Goal: Task Accomplishment & Management: Complete application form

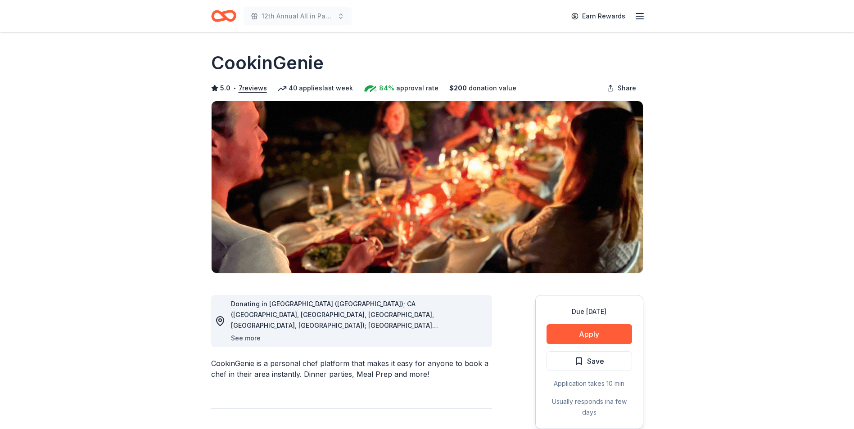
click at [238, 338] on button "See more" at bounding box center [246, 338] width 30 height 11
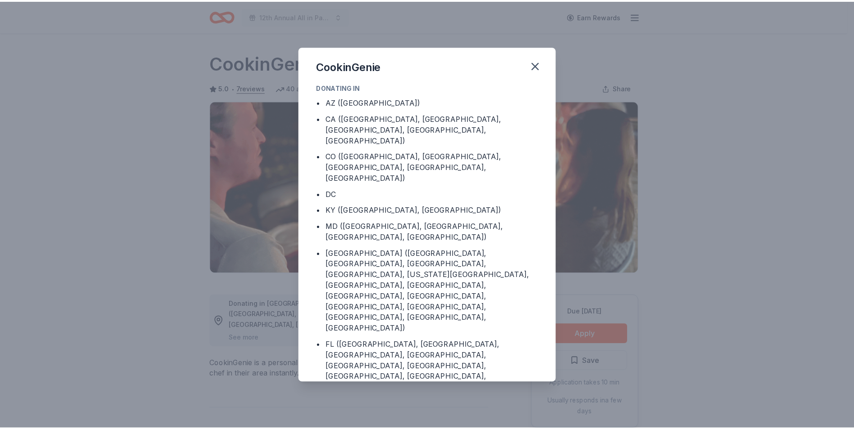
scroll to position [34, 0]
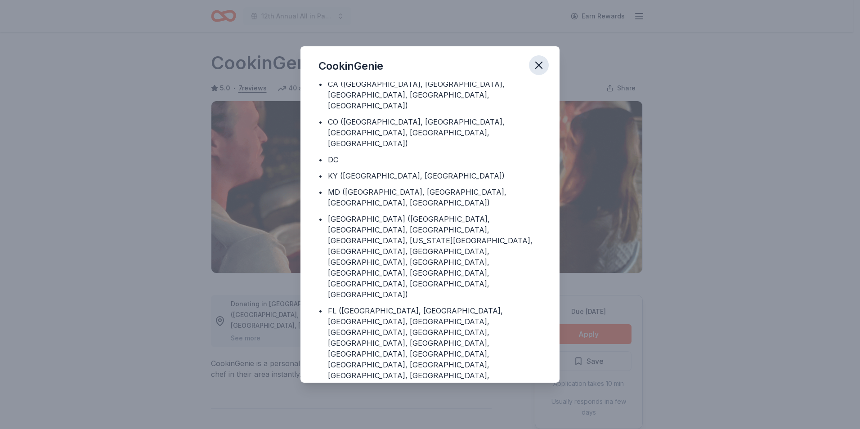
click at [539, 61] on icon "button" at bounding box center [539, 65] width 13 height 13
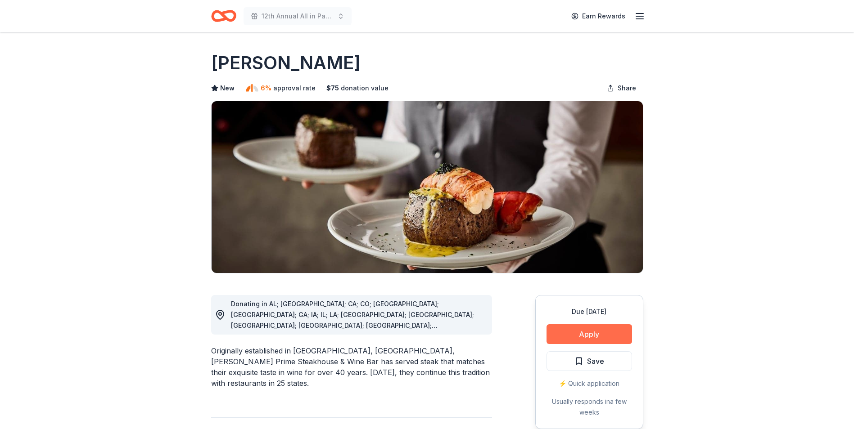
click at [590, 335] on button "Apply" at bounding box center [589, 334] width 86 height 20
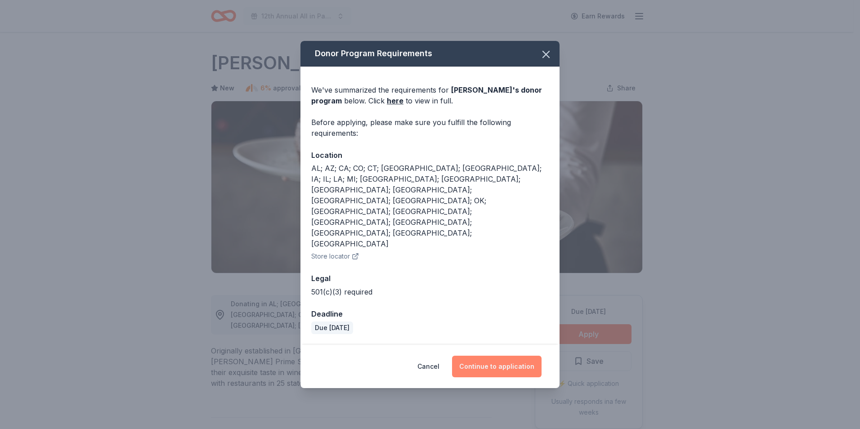
click at [498, 356] on button "Continue to application" at bounding box center [497, 367] width 90 height 22
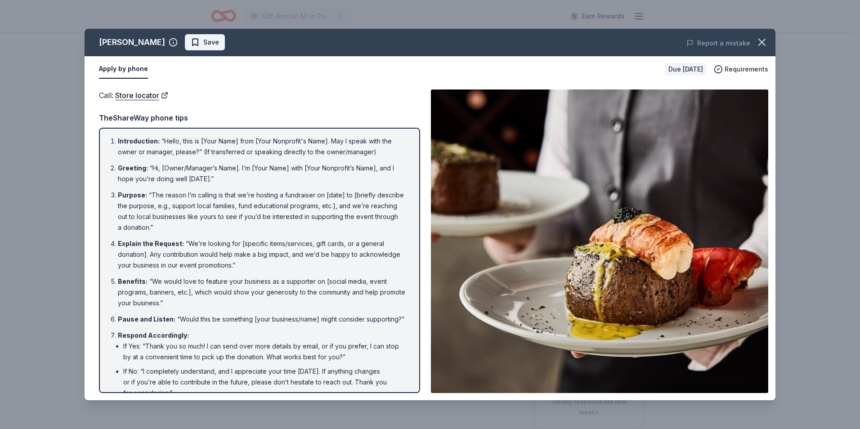
click at [203, 45] on span "Save" at bounding box center [211, 42] width 16 height 11
click at [198, 45] on html "12th Annual All in Paddle Raffle Earn Rewards Due in 54 days Share Fleming's Ne…" at bounding box center [430, 214] width 860 height 429
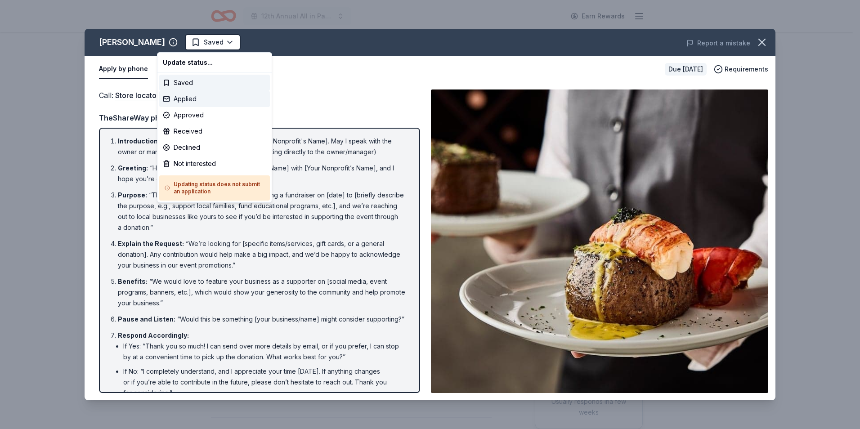
click at [178, 99] on div "Applied" at bounding box center [214, 99] width 111 height 16
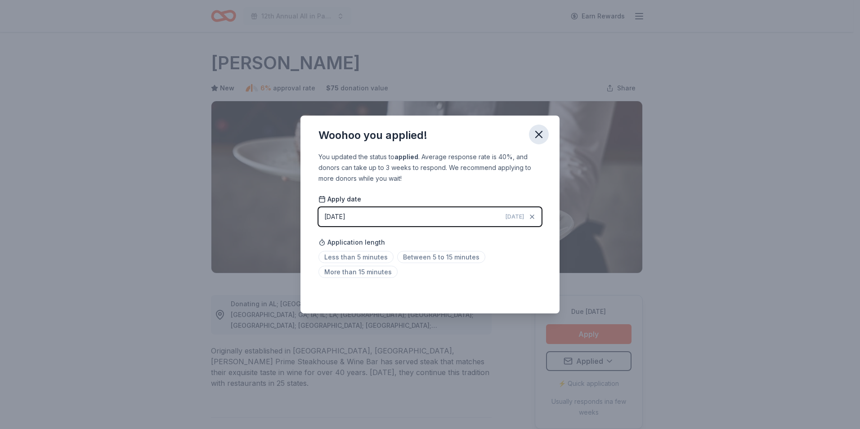
click at [540, 135] on icon "button" at bounding box center [539, 134] width 6 height 6
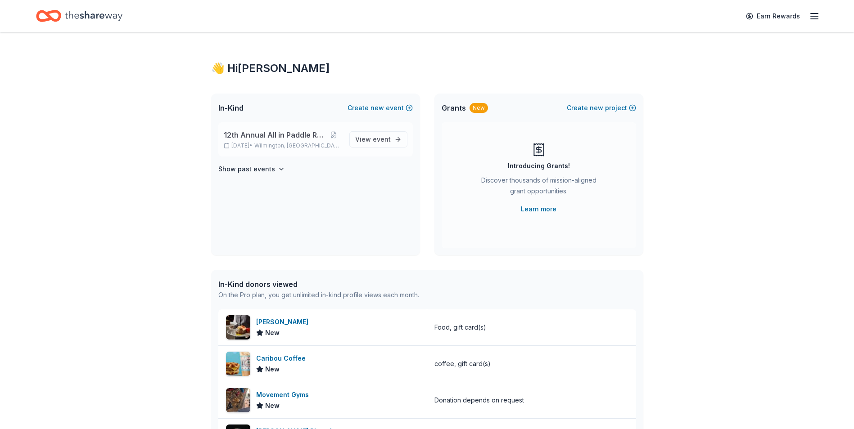
click at [269, 135] on span "12th Annual All in Paddle Raffle" at bounding box center [275, 135] width 102 height 11
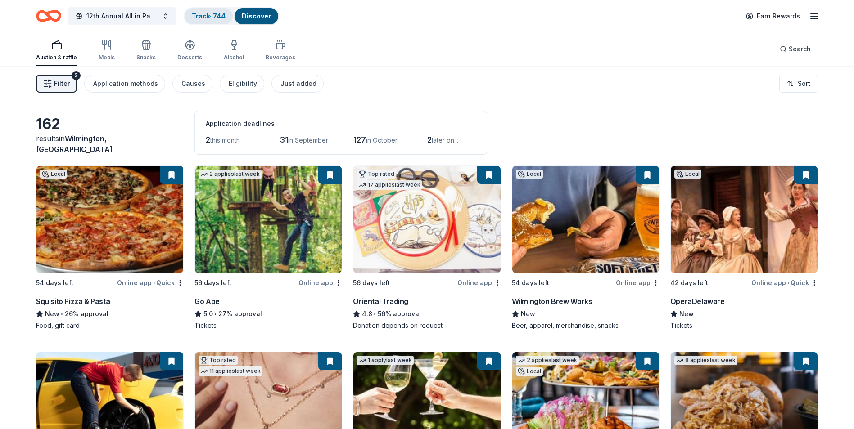
click at [204, 16] on link "Track · 744" at bounding box center [209, 16] width 34 height 8
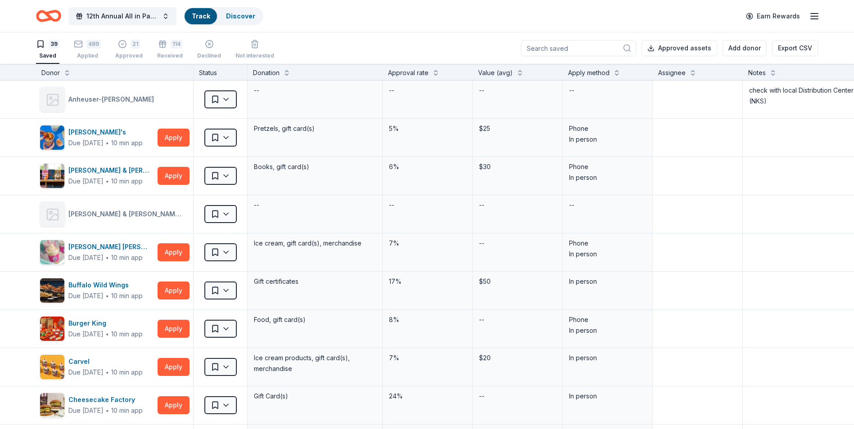
scroll to position [0, 0]
click at [86, 53] on div "Applied" at bounding box center [87, 55] width 27 height 7
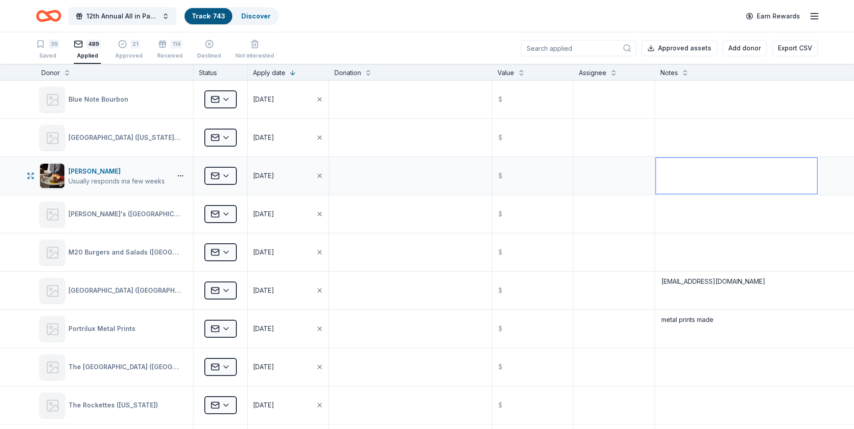
click at [697, 169] on textarea at bounding box center [736, 176] width 161 height 36
type textarea "Radnor, PA"
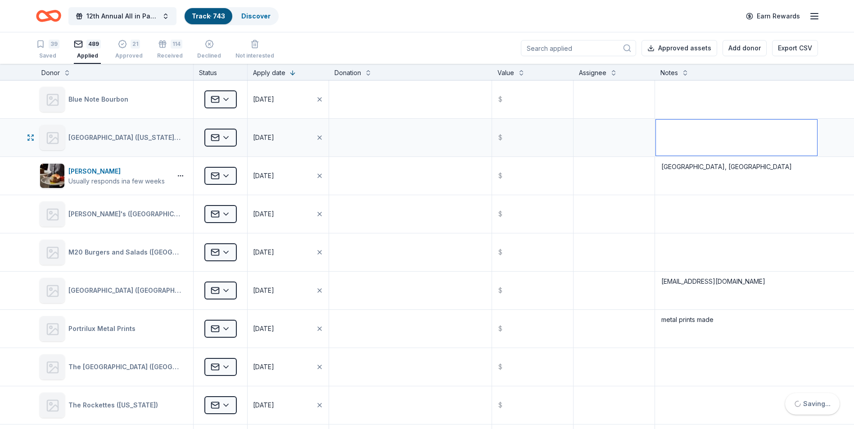
click at [696, 144] on textarea at bounding box center [736, 138] width 161 height 36
click at [292, 74] on button at bounding box center [292, 72] width 7 height 9
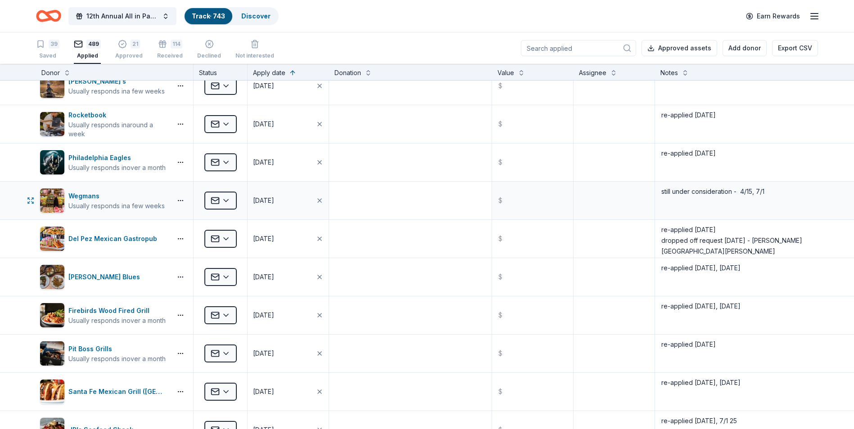
scroll to position [135, 0]
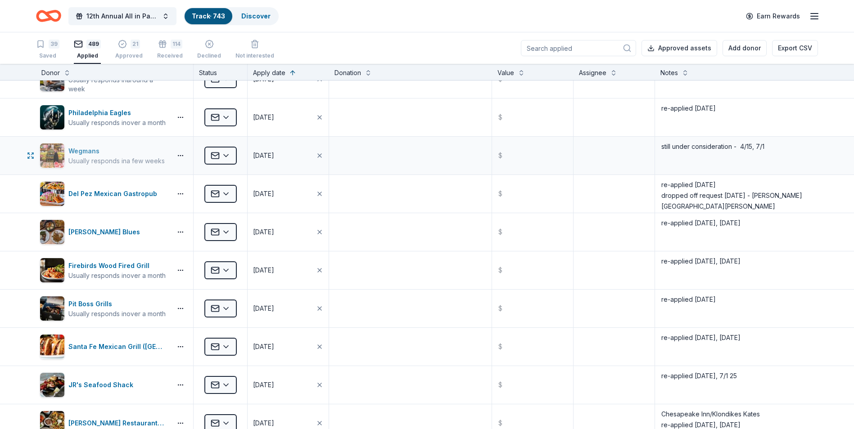
click at [77, 150] on div "Wegmans" at bounding box center [116, 151] width 96 height 11
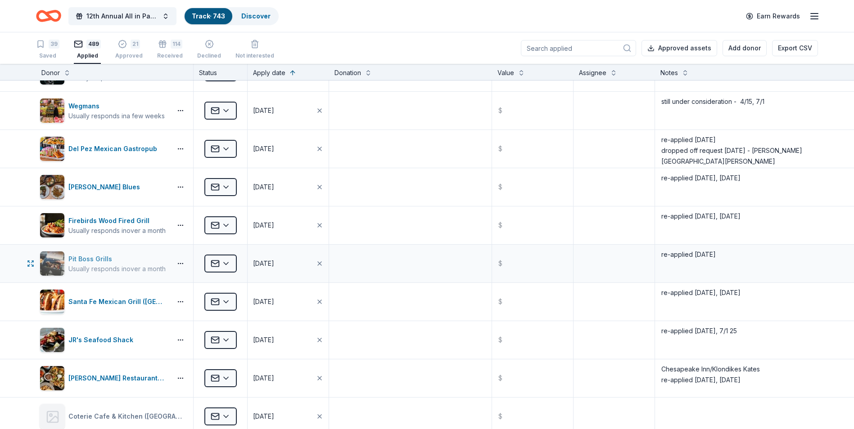
click at [83, 258] on div "Pit Boss Grills" at bounding box center [116, 259] width 97 height 11
click at [228, 265] on html "12th Annual All in Paddle Raffle Track · 743 Discover Earn Rewards 39 Saved 489…" at bounding box center [427, 214] width 854 height 429
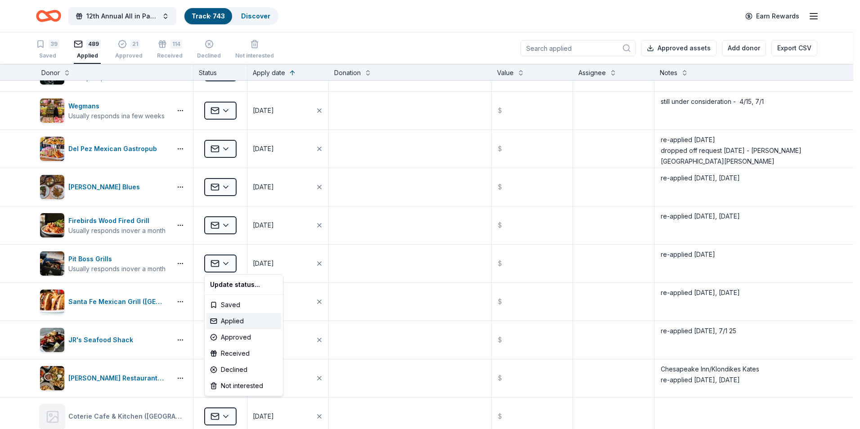
click at [417, 187] on html "12th Annual All in Paddle Raffle Track · 743 Discover Earn Rewards 39 Saved 489…" at bounding box center [430, 214] width 860 height 429
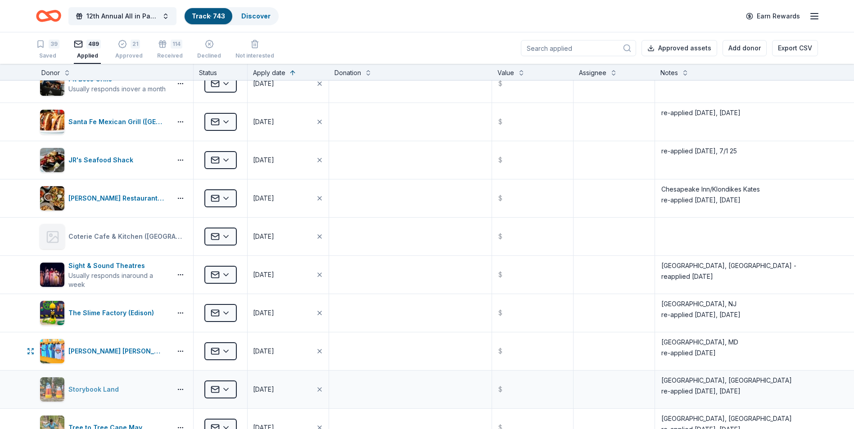
scroll to position [405, 0]
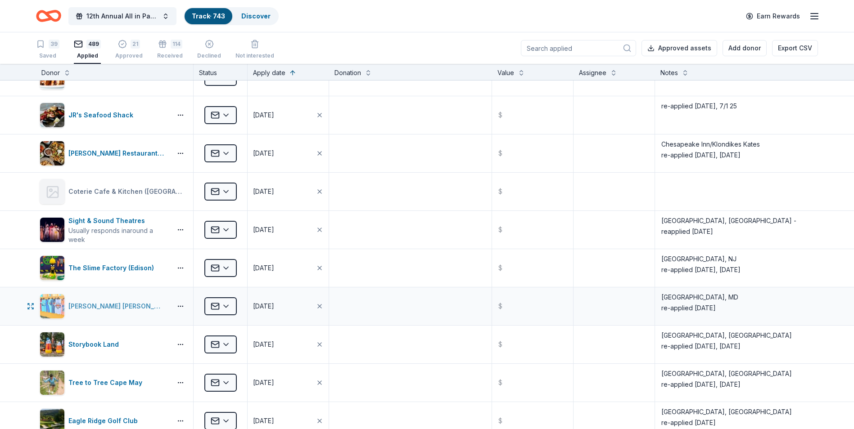
click at [87, 304] on div "Ron Jon Surf Shop" at bounding box center [117, 306] width 99 height 11
click at [712, 307] on textarea "Ocean City, MD re-applied 4/17/25" at bounding box center [736, 306] width 161 height 36
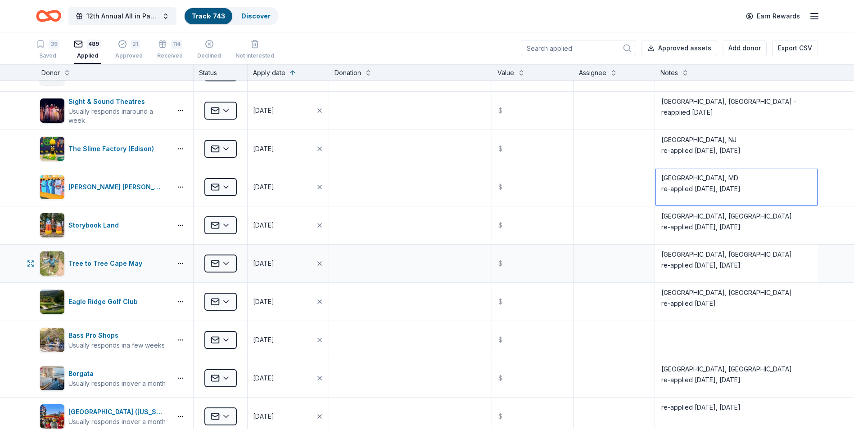
scroll to position [540, 0]
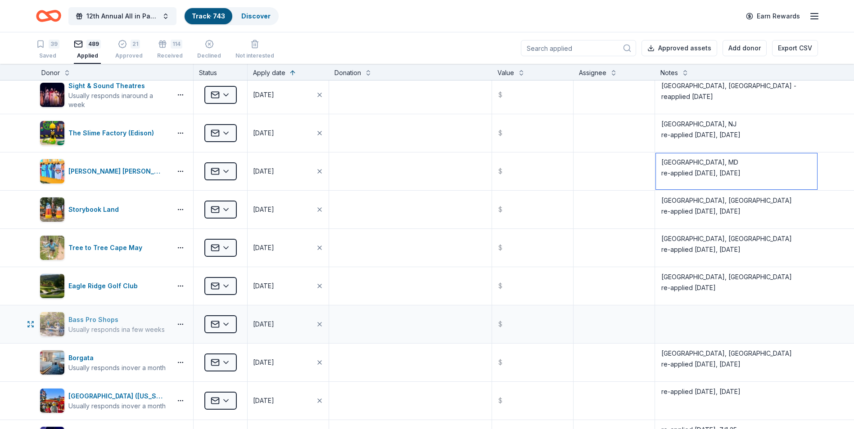
type textarea "Ocean City, MD re-applied 4/17/25, 8/16/25"
click at [84, 318] on div "Bass Pro Shops" at bounding box center [116, 320] width 96 height 11
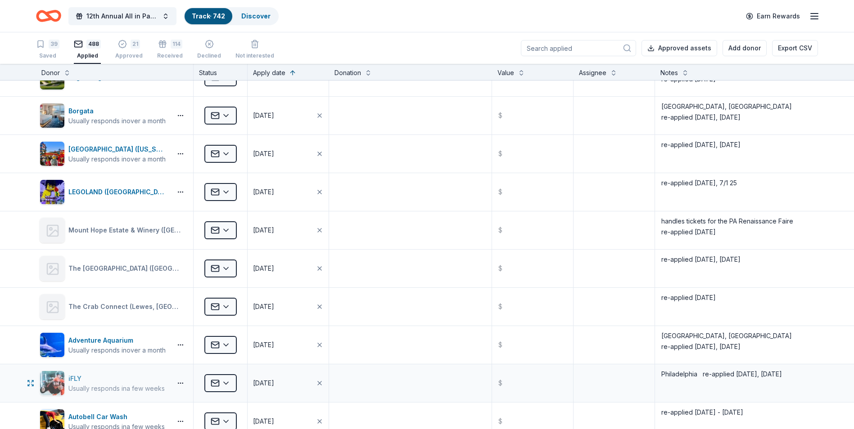
scroll to position [765, 0]
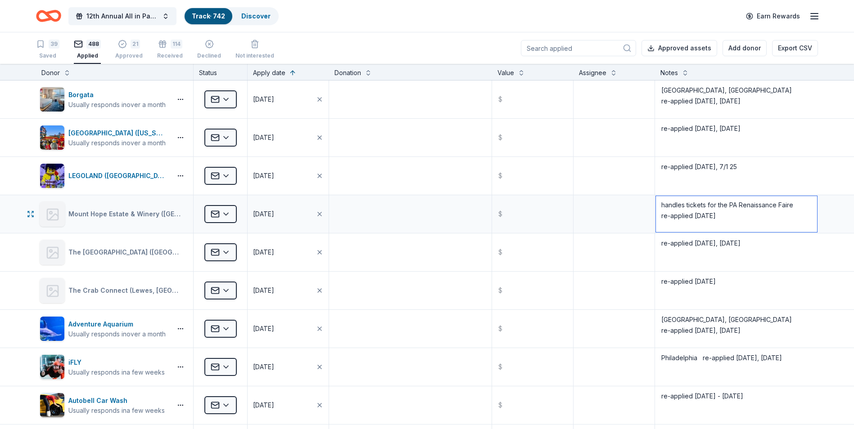
click at [714, 217] on textarea "handles tickets for the PA Renaissance Faire re-applied 4/18/25" at bounding box center [736, 214] width 161 height 36
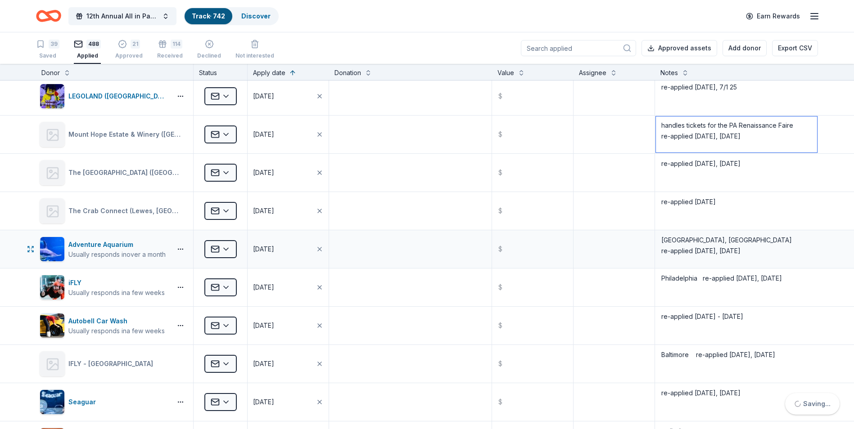
scroll to position [855, 0]
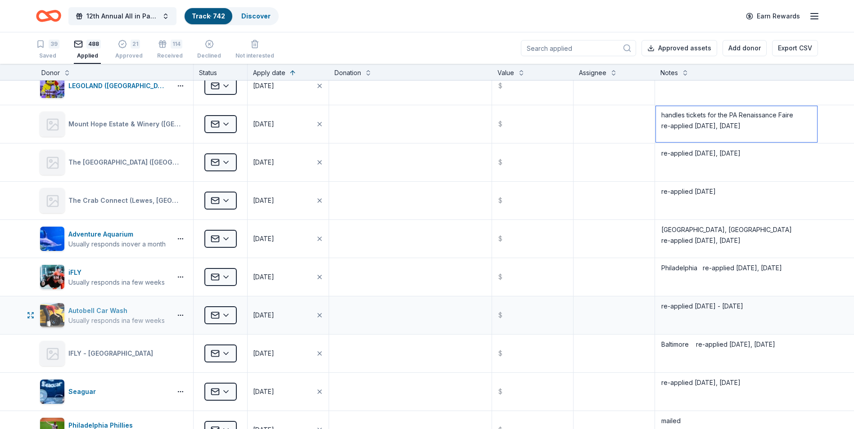
type textarea "handles tickets for the PA Renaissance Faire re-applied 4/18/25, 8/16/25"
click at [92, 309] on div "Autobell Car Wash" at bounding box center [116, 311] width 96 height 11
click at [746, 304] on textarea "re-applied 4/18/25 - 6/30/25" at bounding box center [736, 315] width 161 height 36
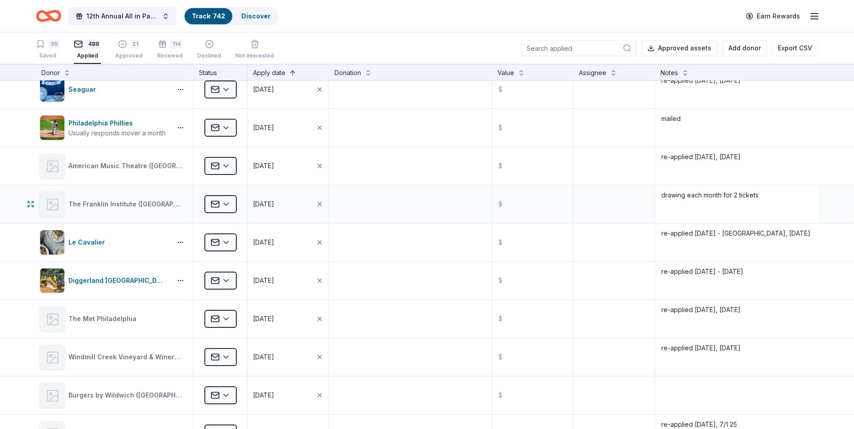
scroll to position [1170, 0]
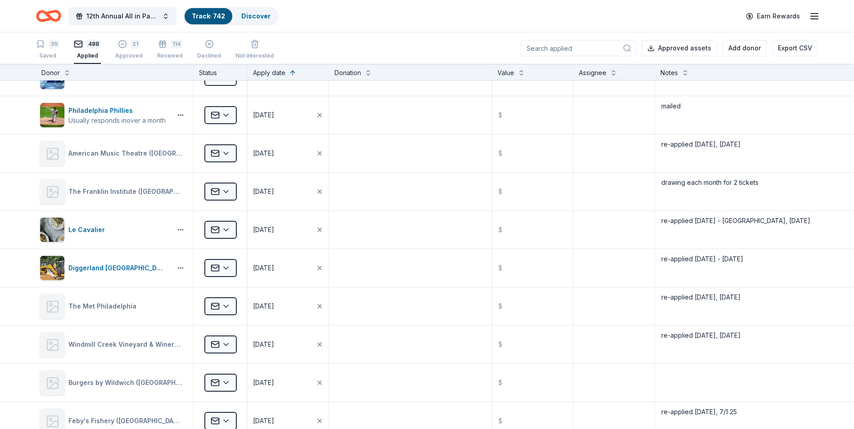
type textarea "re-applied 4/18/25 - 6/30/25, 8/16/25"
click at [662, 191] on textarea "drawing each month for 2 tickets" at bounding box center [736, 192] width 161 height 36
click at [770, 183] on textarea "drawing each month for 2 tickets" at bounding box center [736, 192] width 161 height 36
type textarea "drawing each month for 2 tickets, updated 8/16/25"
click at [806, 147] on textarea "re-applied 4/18/25, 7/1/25" at bounding box center [736, 153] width 161 height 36
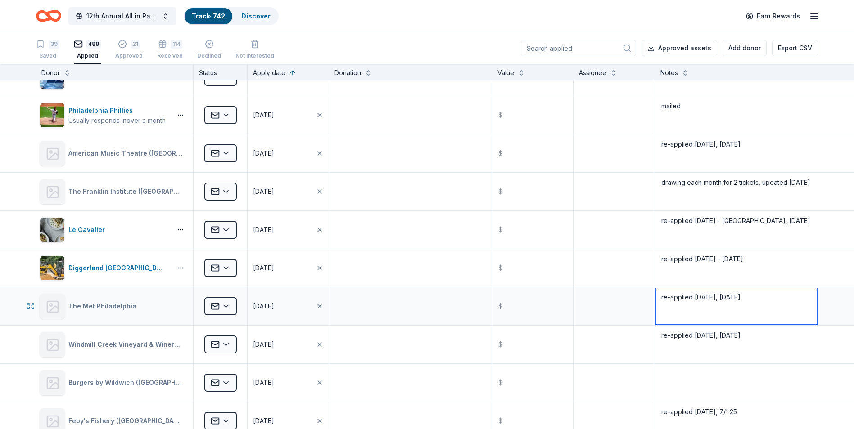
click at [756, 309] on textarea "re-applied 4/15/25, 7/1/25" at bounding box center [736, 306] width 161 height 36
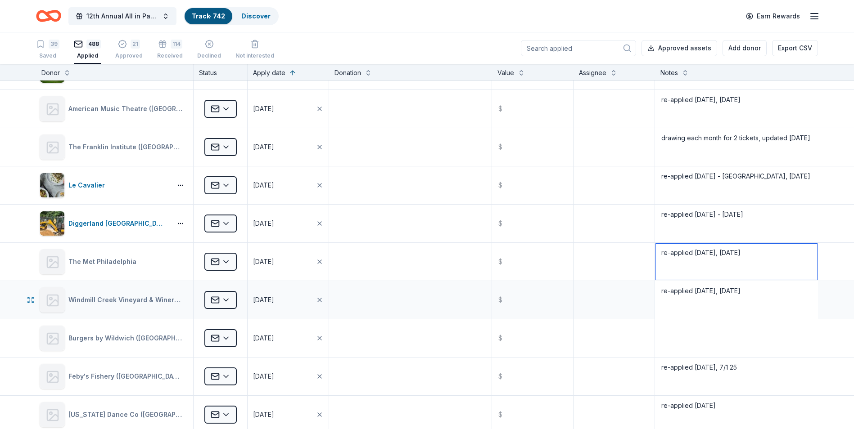
scroll to position [1215, 0]
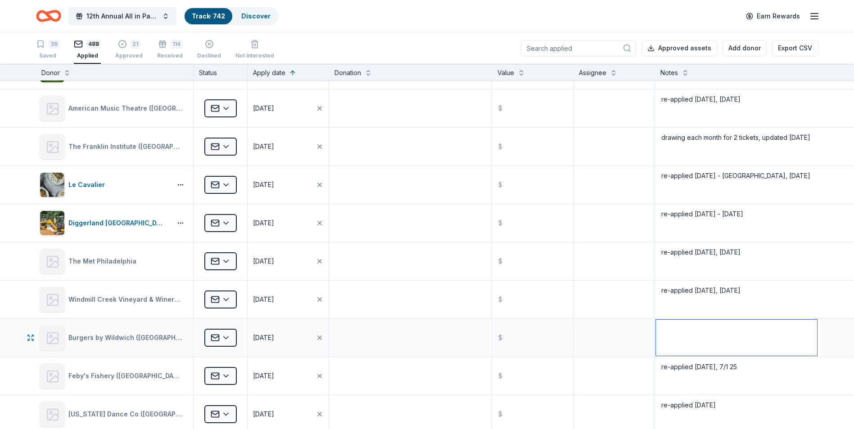
click at [697, 346] on textarea at bounding box center [736, 338] width 161 height 36
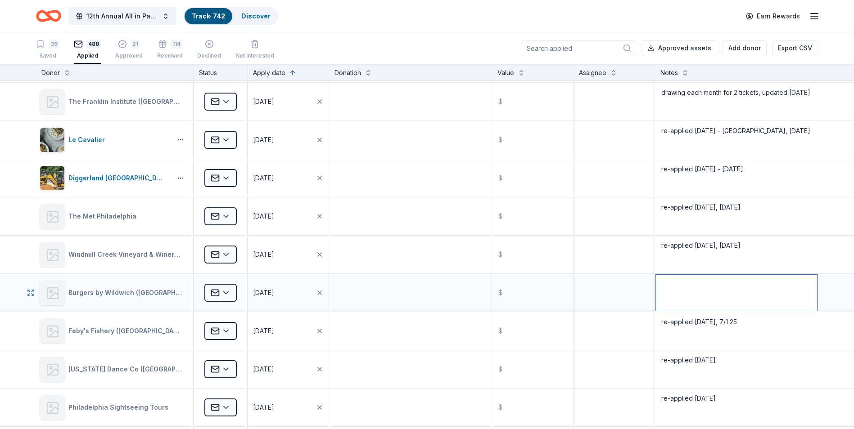
scroll to position [1305, 0]
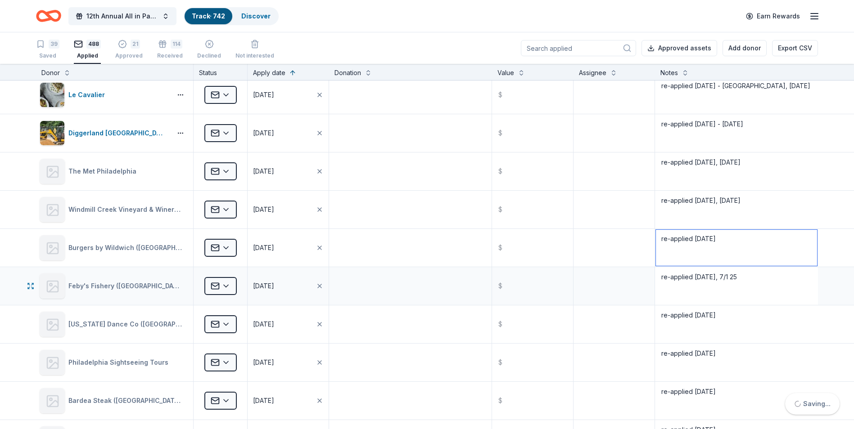
type textarea "re-applied 8-16-25"
click at [766, 282] on textarea "re-applied 4/18/25, 7/1 25" at bounding box center [736, 286] width 161 height 36
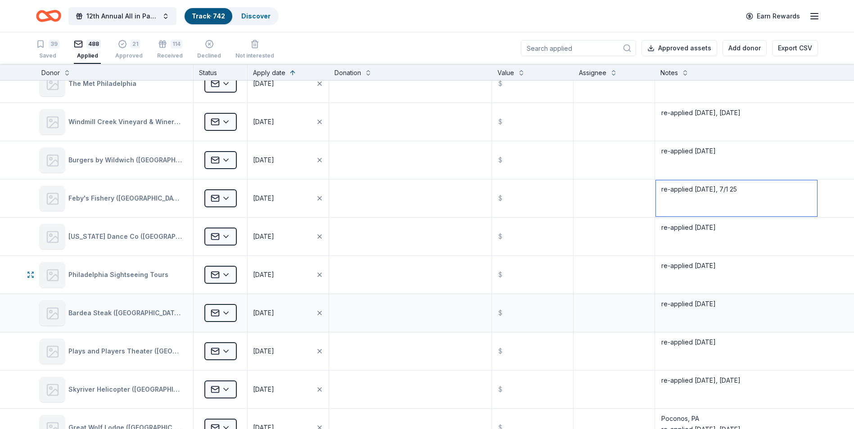
scroll to position [1395, 0]
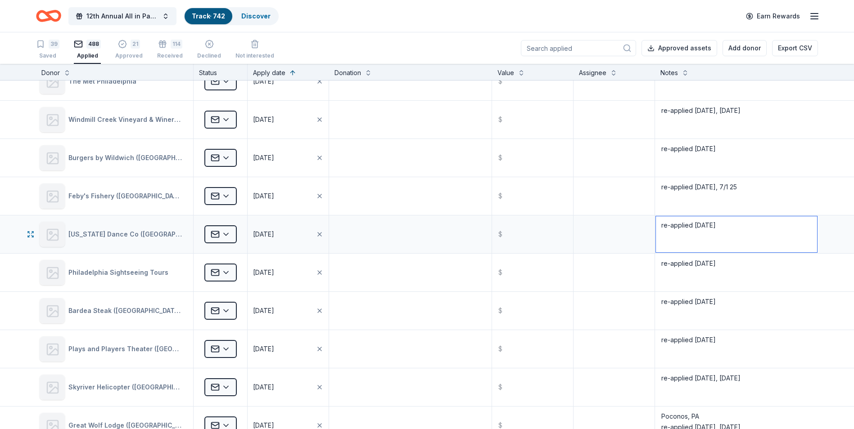
click at [715, 228] on textarea "re-applied 4/18/25" at bounding box center [736, 234] width 161 height 36
type textarea "re-applied 4/18/25, 8/16/25"
click at [759, 271] on textarea "re-applied 5/15/25" at bounding box center [736, 273] width 161 height 36
type textarea "re-applied 5/15/25, 8/16/25 hop on hop off tours"
click at [776, 222] on textarea "re-applied 4/18/25, 8/16/25" at bounding box center [736, 234] width 161 height 36
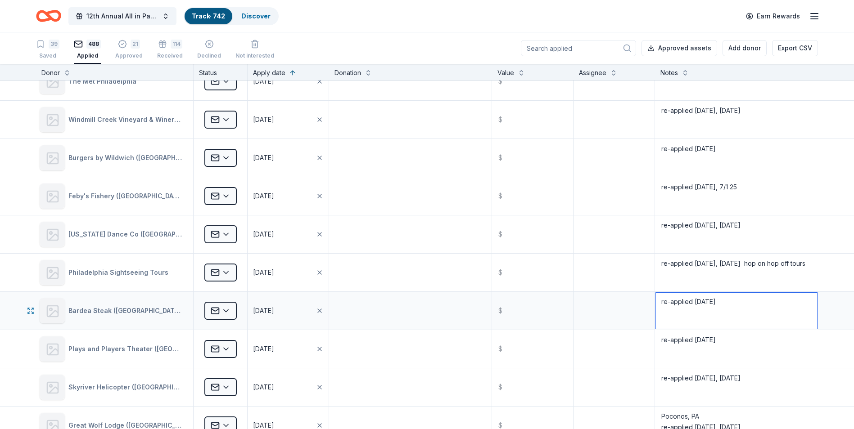
click at [719, 303] on textarea "re-applied 4/18/25" at bounding box center [736, 311] width 161 height 36
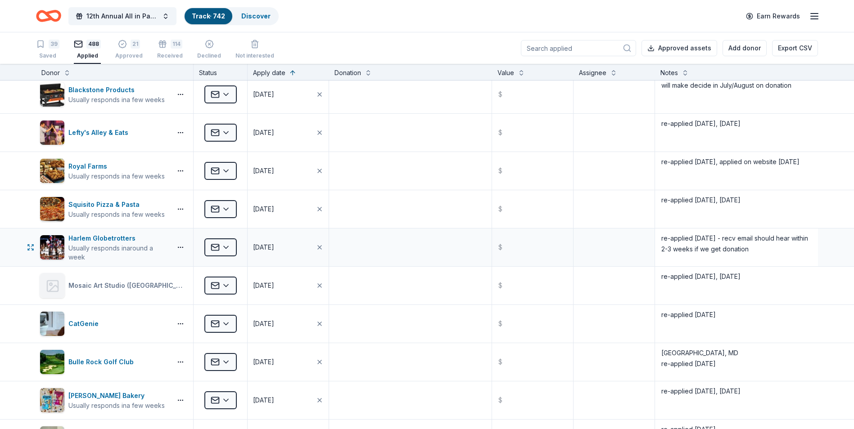
scroll to position [2340, 0]
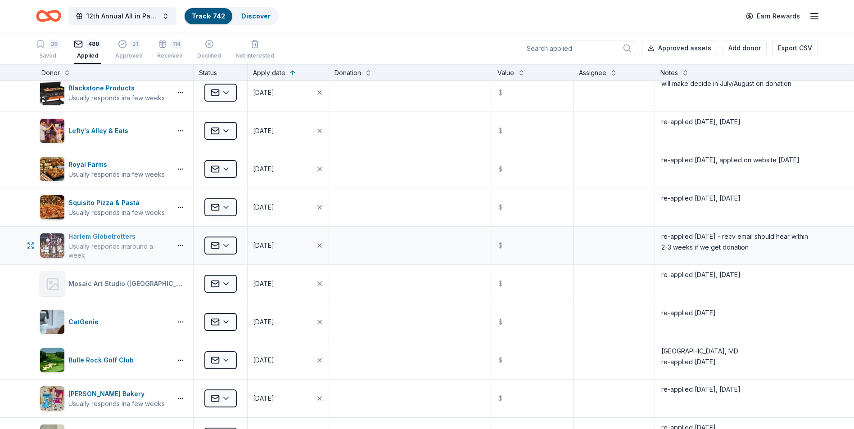
type textarea "re-applied 4/18/25, 8/16/25"
click at [85, 234] on div "Harlem Globetrotters" at bounding box center [117, 236] width 99 height 11
click at [771, 248] on textarea "re-applied 4/18/25 - recv email should hear within 2-3 weeks if we get donation" at bounding box center [736, 246] width 161 height 36
type textarea "re-applied 4/18/25 - recv email should hear within 2-3 weeks if we get donation…"
click at [126, 291] on div "Mosaic Art Studio (Wilmington)(Chris White Gallery)" at bounding box center [113, 283] width 146 height 25
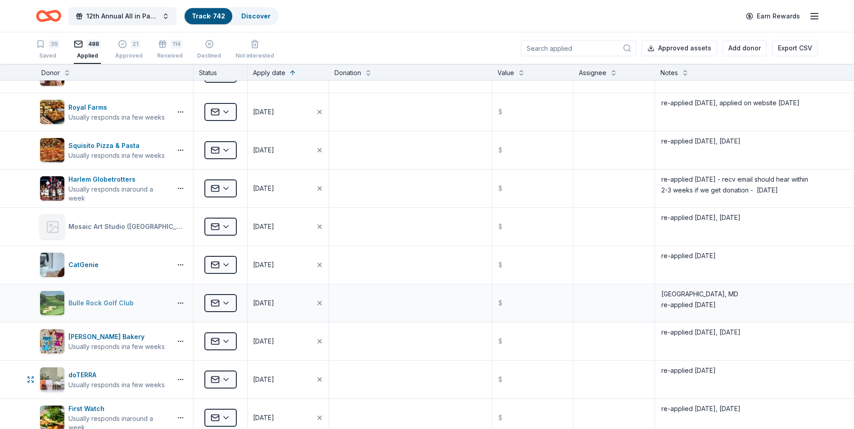
scroll to position [2430, 0]
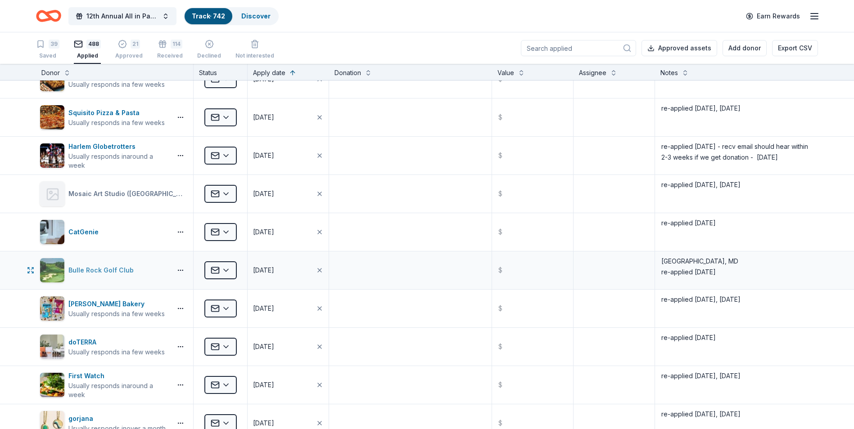
click at [93, 269] on div "Bulle Rock Golf Club" at bounding box center [102, 270] width 69 height 11
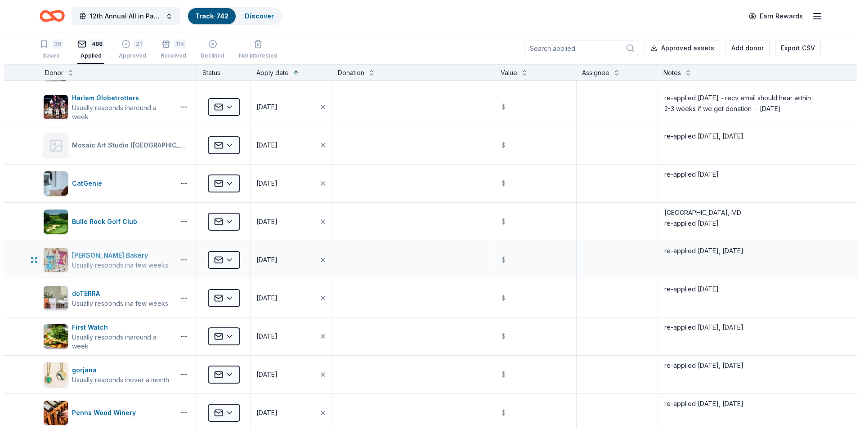
scroll to position [2520, 0]
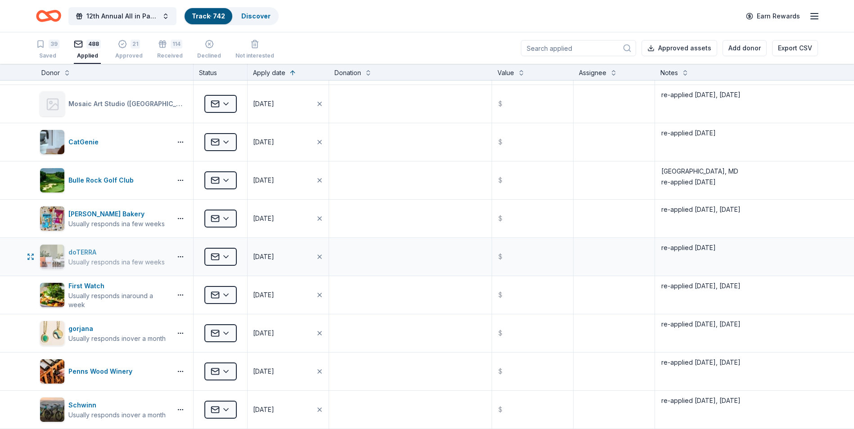
click at [71, 251] on div "doTERRA" at bounding box center [116, 252] width 96 height 11
click at [742, 50] on button "Add donor" at bounding box center [744, 48] width 44 height 16
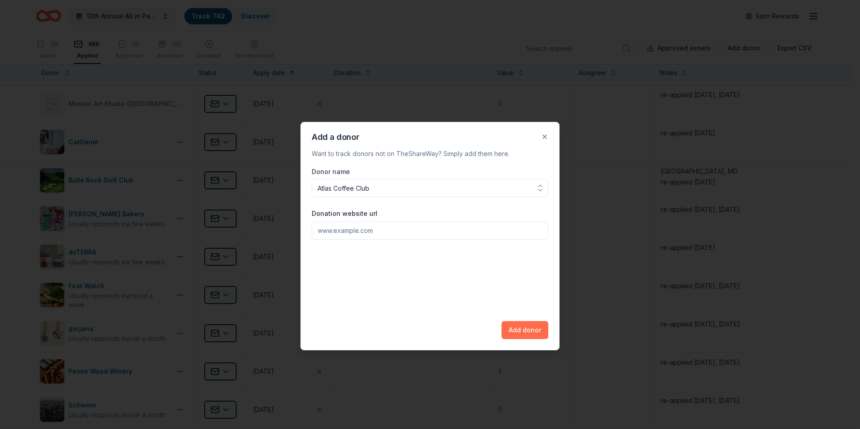
type input "Atlas Coffee Club"
click at [522, 332] on button "Add donor" at bounding box center [525, 330] width 47 height 18
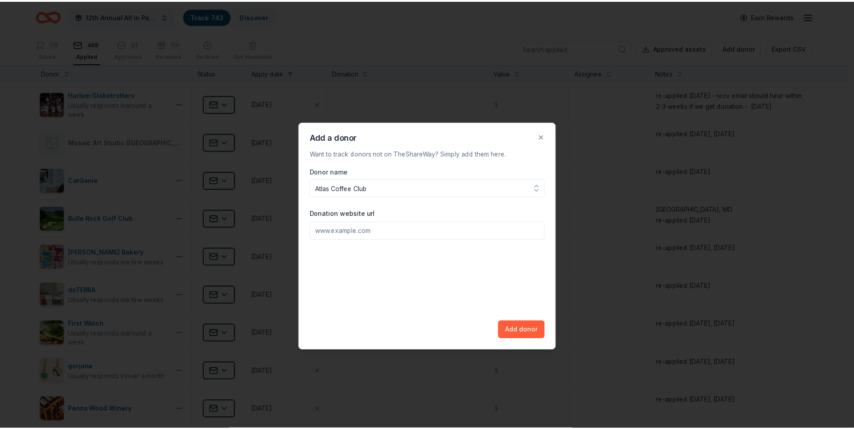
scroll to position [2559, 0]
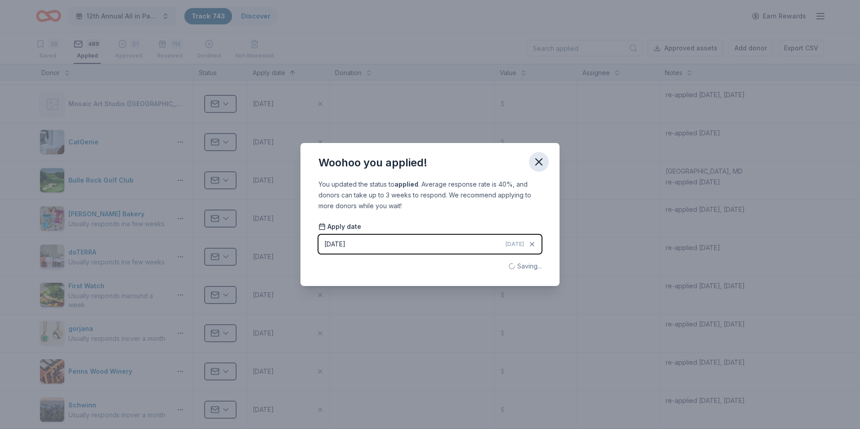
click at [540, 161] on icon "button" at bounding box center [539, 162] width 6 height 6
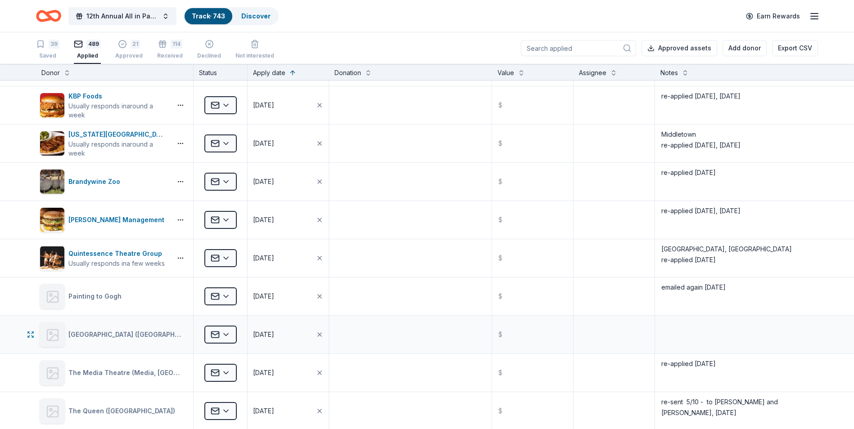
scroll to position [3324, 0]
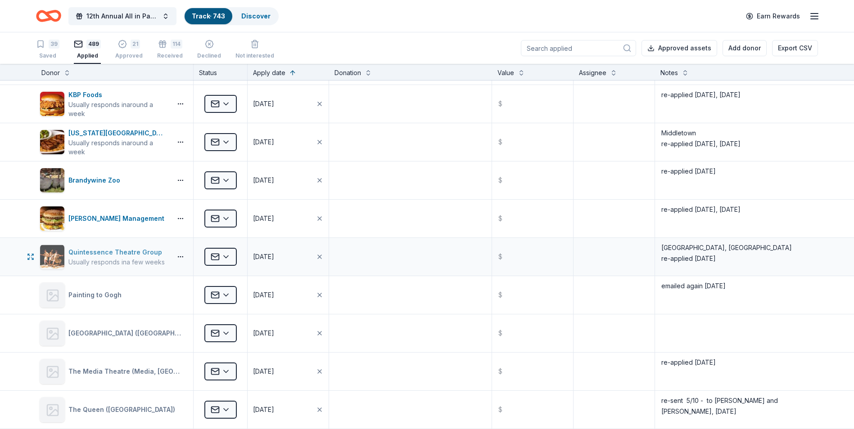
click at [103, 250] on div "Quintessence Theatre Group" at bounding box center [116, 252] width 97 height 11
click at [722, 260] on textarea "Philadelphia, PA re-applied 5/22/25" at bounding box center [736, 257] width 161 height 36
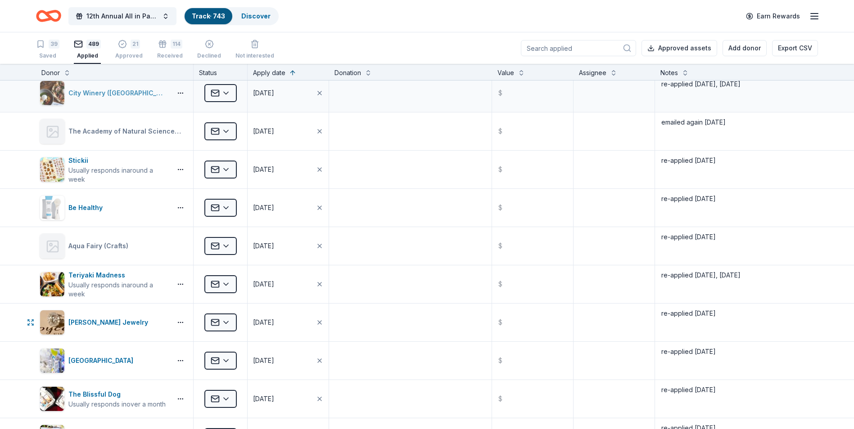
scroll to position [3909, 0]
type textarea "Philadelphia, PA re-applied 5/22/25, 8/16/25"
click at [90, 321] on div "Joyce's Jewelry" at bounding box center [109, 322] width 83 height 11
click at [725, 316] on textarea "re-applied 5/22/25" at bounding box center [736, 322] width 161 height 36
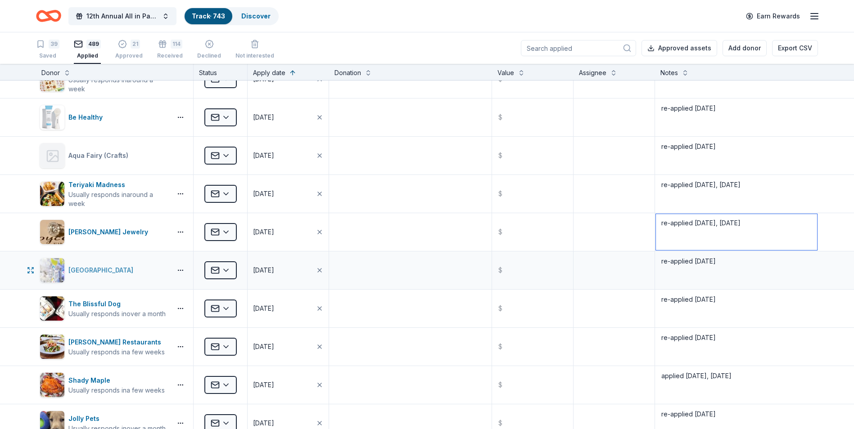
type textarea "re-applied 5/22/25, 8/16/25"
click at [101, 270] on div "[GEOGRAPHIC_DATA]" at bounding box center [102, 270] width 68 height 11
click at [714, 259] on textarea "re-applied 5/22/25" at bounding box center [736, 270] width 161 height 36
type textarea "re-applied 5/22/25, 8/16/25"
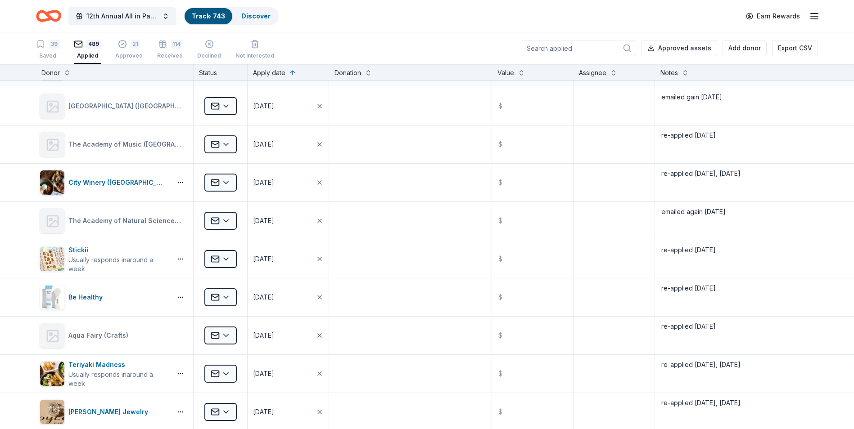
scroll to position [3594, 0]
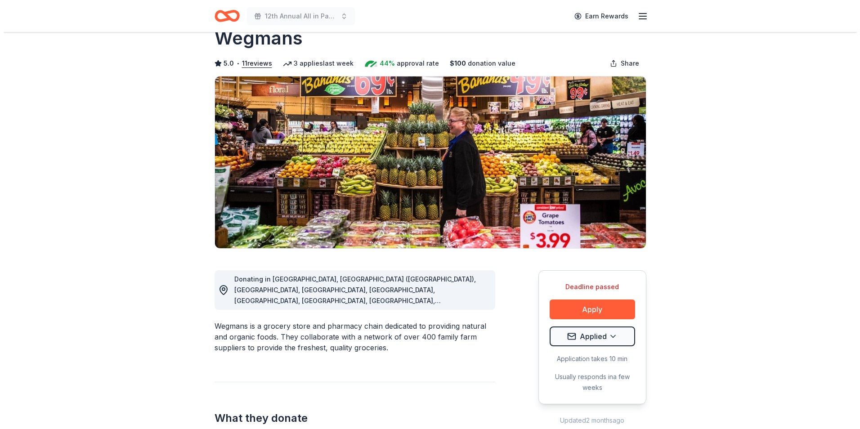
scroll to position [45, 0]
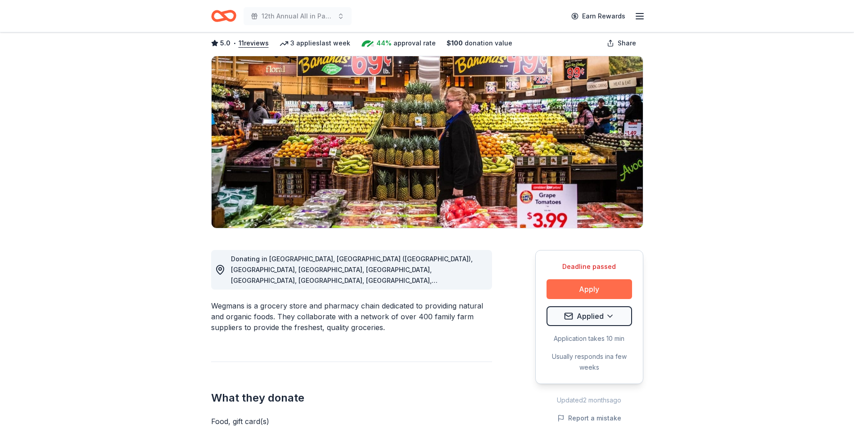
click at [585, 288] on button "Apply" at bounding box center [589, 289] width 86 height 20
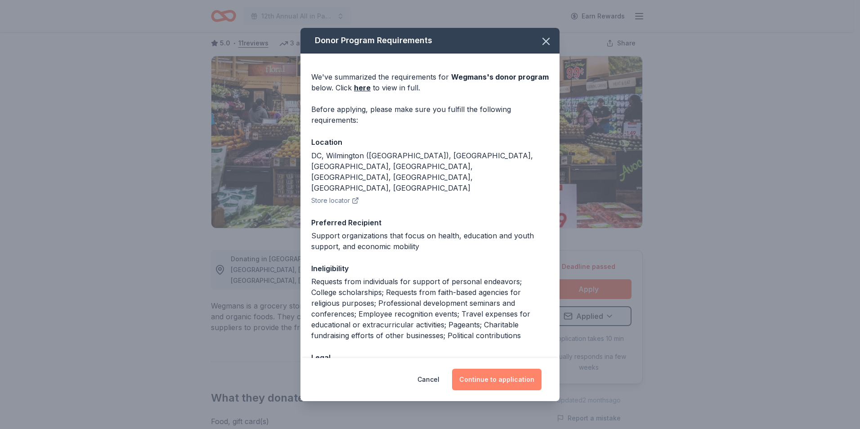
click at [495, 382] on button "Continue to application" at bounding box center [497, 380] width 90 height 22
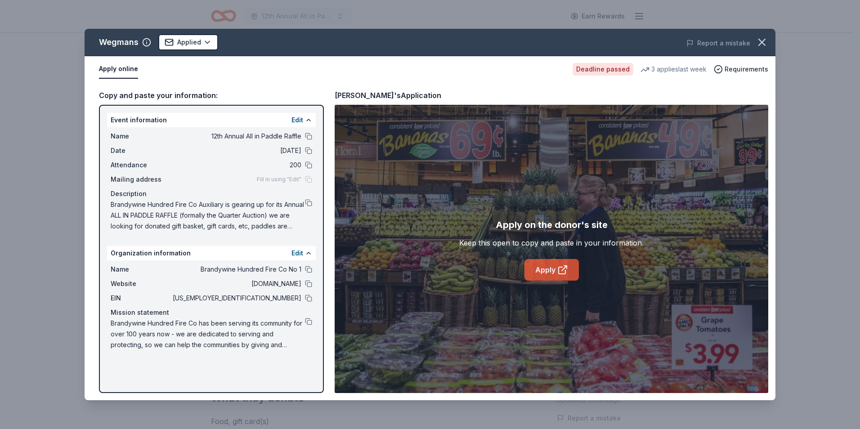
click at [541, 270] on link "Apply" at bounding box center [552, 270] width 54 height 22
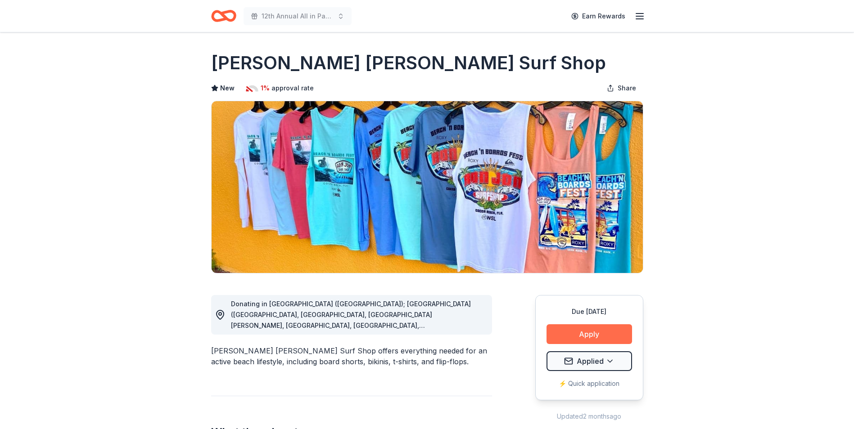
click at [583, 333] on button "Apply" at bounding box center [589, 334] width 86 height 20
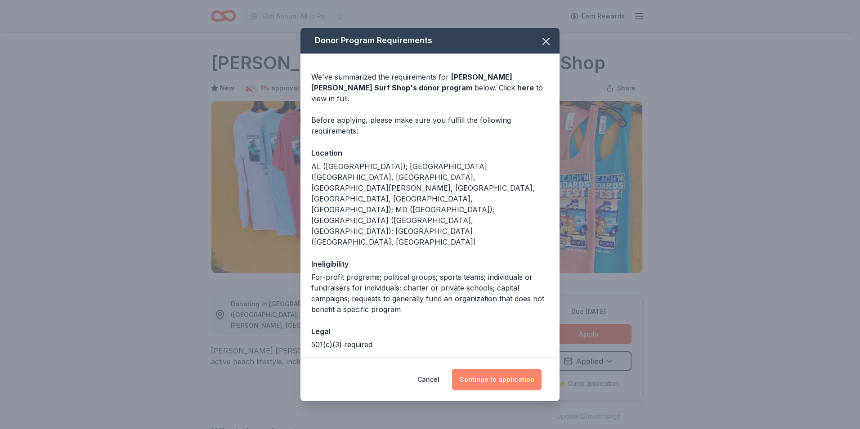
click at [494, 370] on button "Continue to application" at bounding box center [497, 380] width 90 height 22
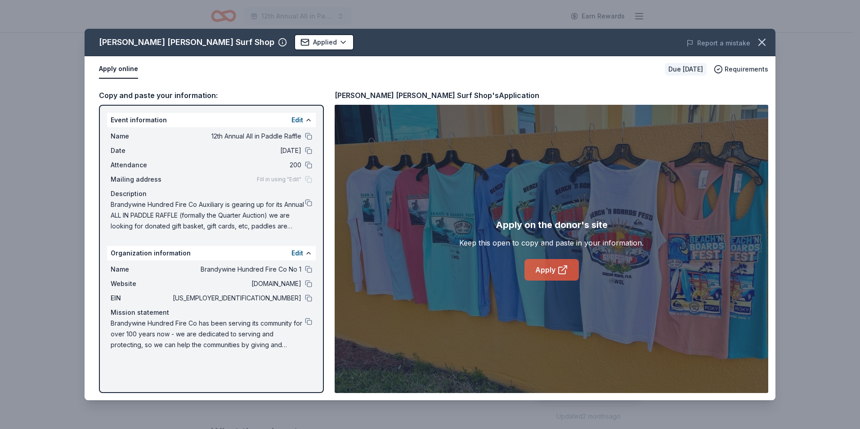
click at [540, 270] on link "Apply" at bounding box center [552, 270] width 54 height 22
click at [764, 42] on icon "button" at bounding box center [762, 42] width 13 height 13
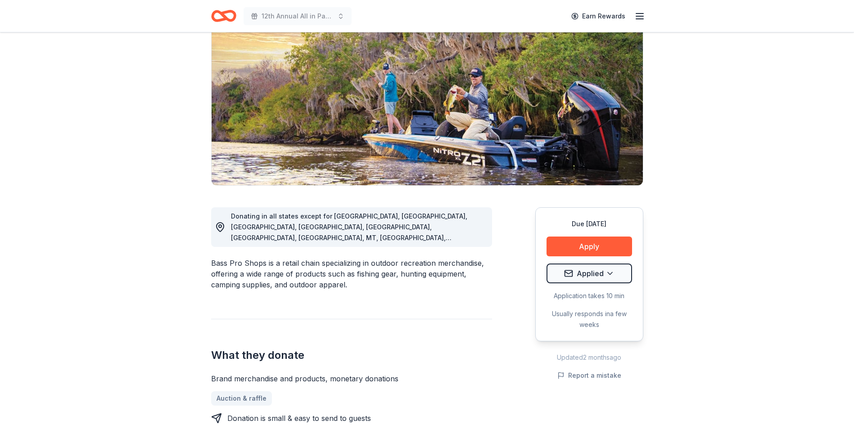
scroll to position [90, 0]
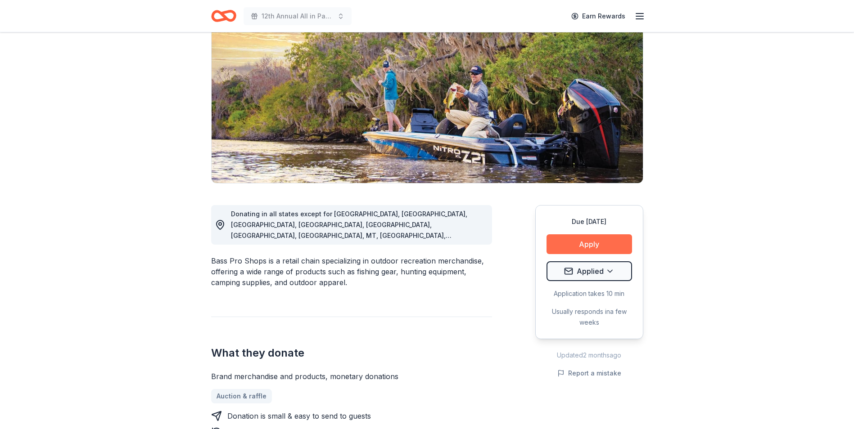
click at [591, 243] on button "Apply" at bounding box center [589, 244] width 86 height 20
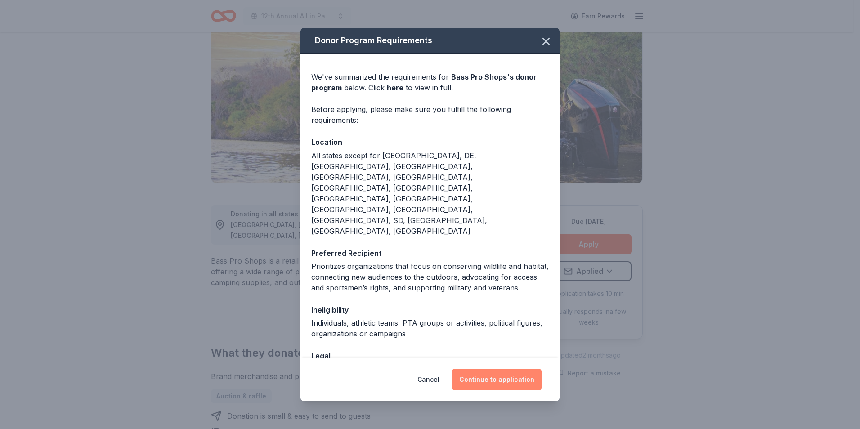
click at [495, 381] on button "Continue to application" at bounding box center [497, 380] width 90 height 22
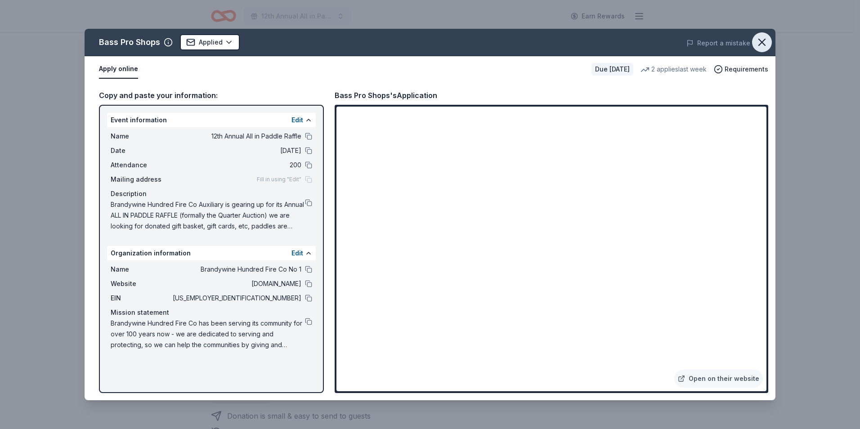
click at [765, 38] on icon "button" at bounding box center [762, 42] width 13 height 13
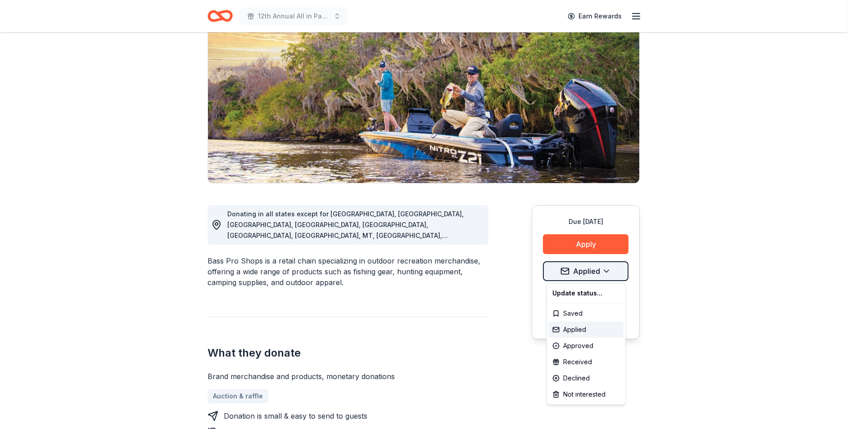
click at [612, 271] on html "12th Annual All in Paddle Raffle Earn Rewards Due in 24 days Share Bass Pro Sho…" at bounding box center [427, 124] width 854 height 429
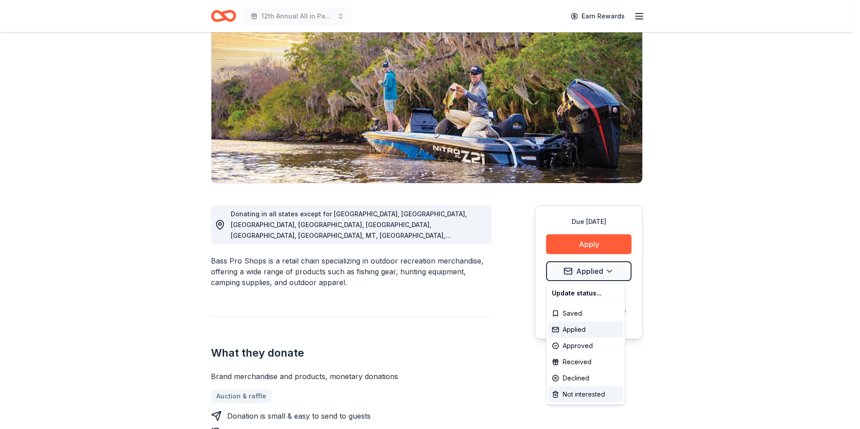
click at [582, 397] on div "Not interested" at bounding box center [586, 395] width 75 height 16
click at [573, 393] on div "Not interested" at bounding box center [586, 395] width 75 height 16
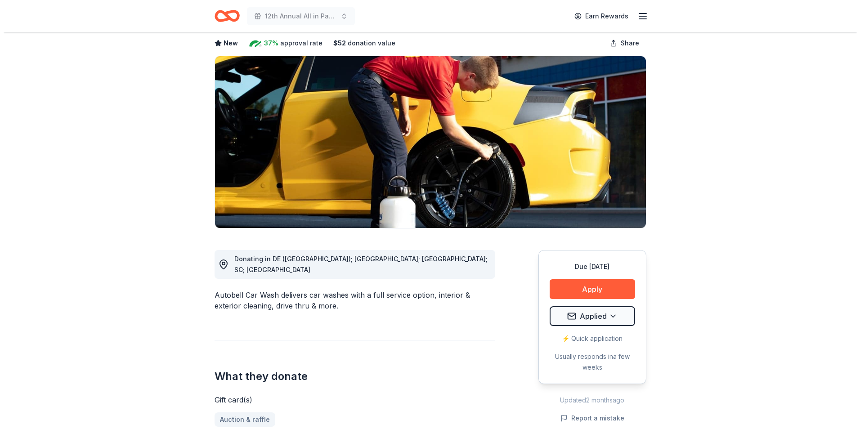
scroll to position [90, 0]
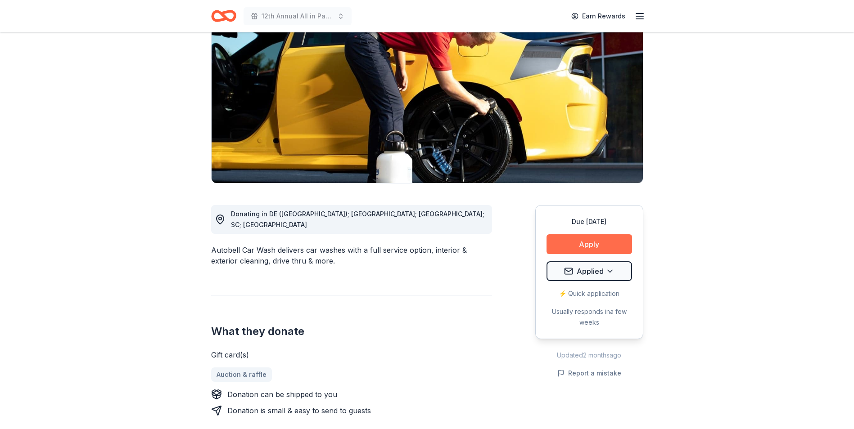
click at [588, 245] on button "Apply" at bounding box center [589, 244] width 86 height 20
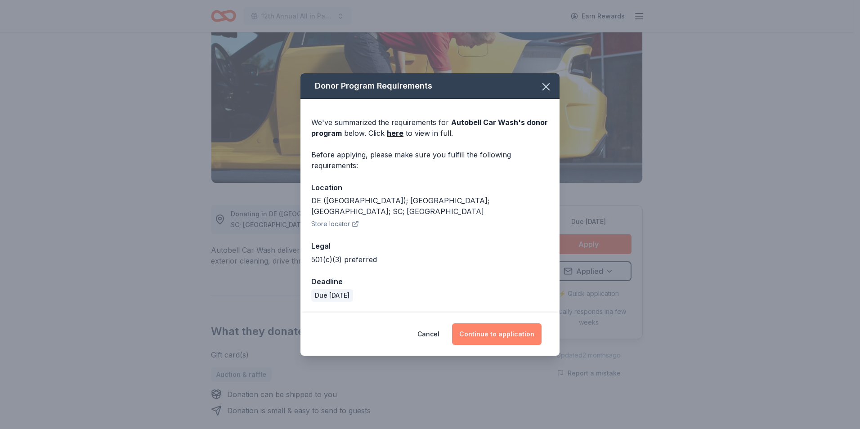
click at [495, 325] on button "Continue to application" at bounding box center [497, 335] width 90 height 22
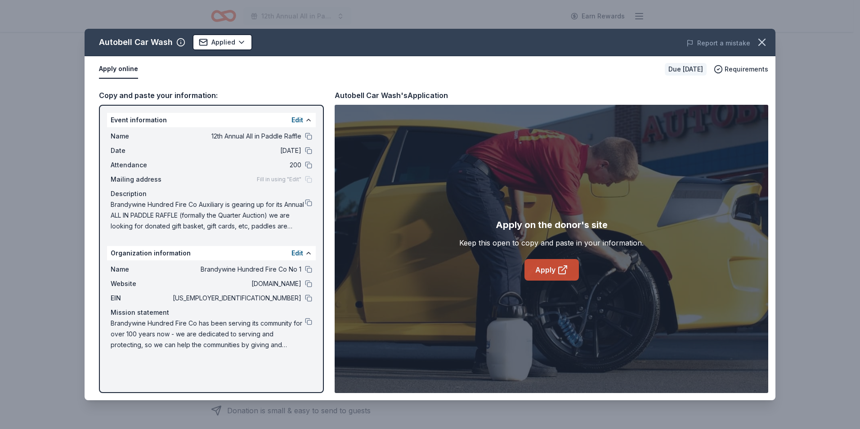
click at [548, 266] on link "Apply" at bounding box center [552, 270] width 54 height 22
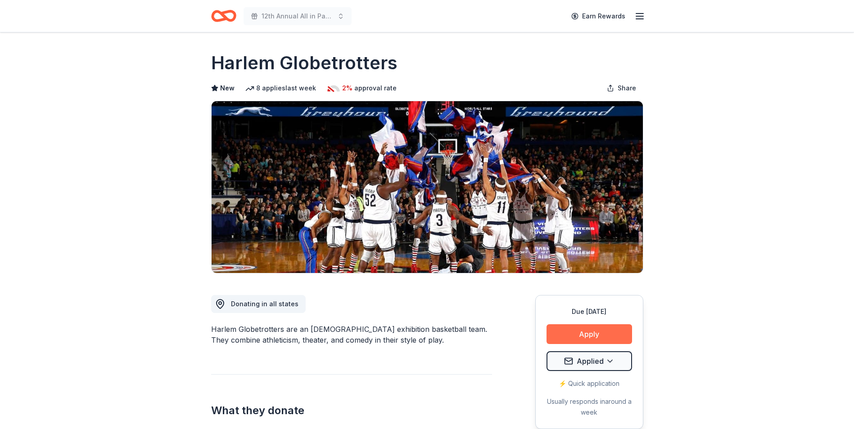
click at [583, 333] on button "Apply" at bounding box center [589, 334] width 86 height 20
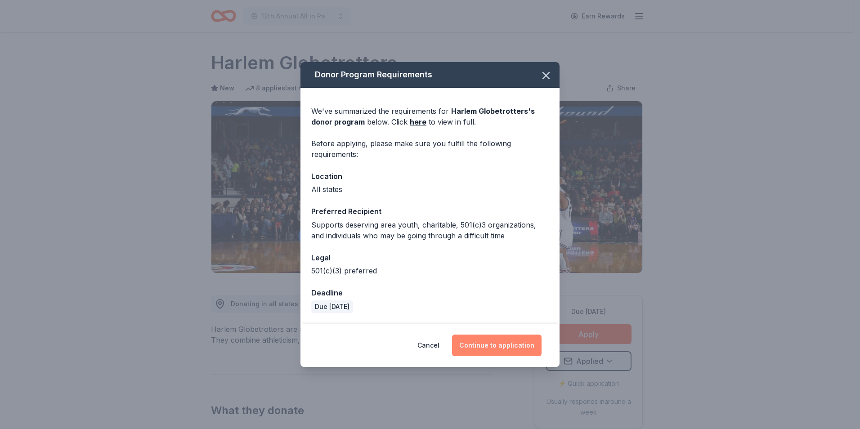
click at [498, 346] on button "Continue to application" at bounding box center [497, 346] width 90 height 22
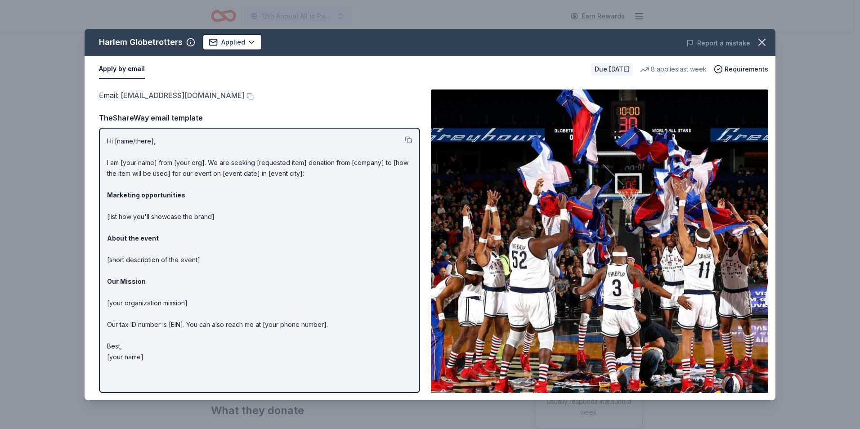
click at [159, 95] on link "[EMAIL_ADDRESS][DOMAIN_NAME]" at bounding box center [183, 96] width 124 height 12
click at [764, 40] on icon "button" at bounding box center [762, 42] width 13 height 13
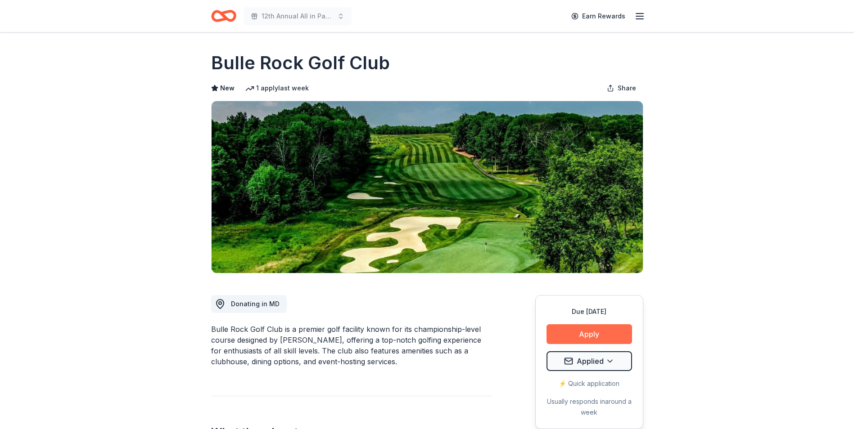
click at [588, 333] on button "Apply" at bounding box center [589, 334] width 86 height 20
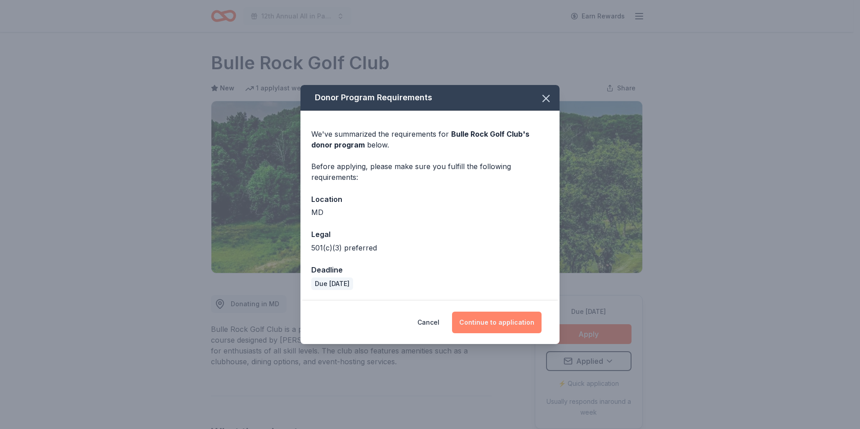
click at [490, 318] on button "Continue to application" at bounding box center [497, 323] width 90 height 22
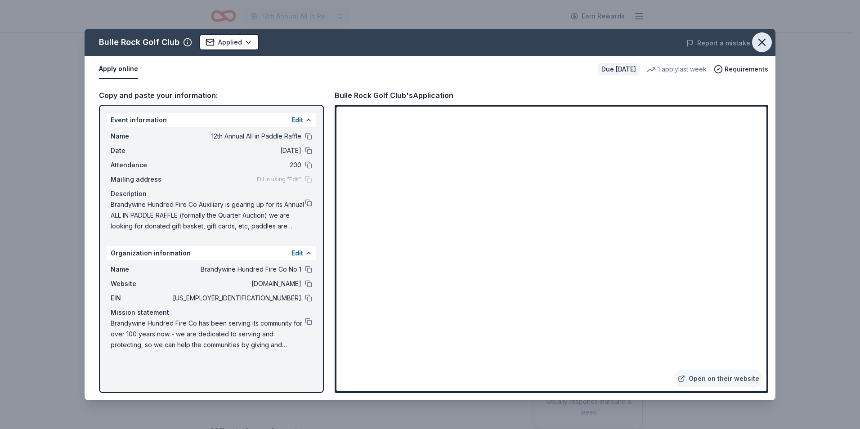
click at [766, 42] on icon "button" at bounding box center [762, 42] width 13 height 13
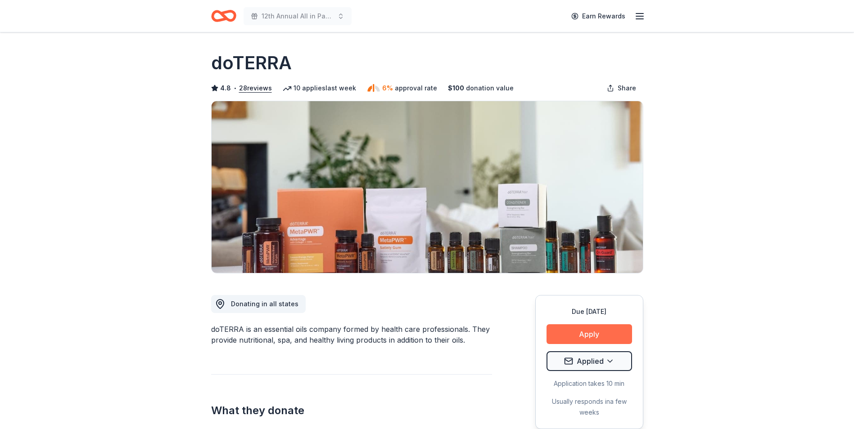
click at [586, 335] on button "Apply" at bounding box center [589, 334] width 86 height 20
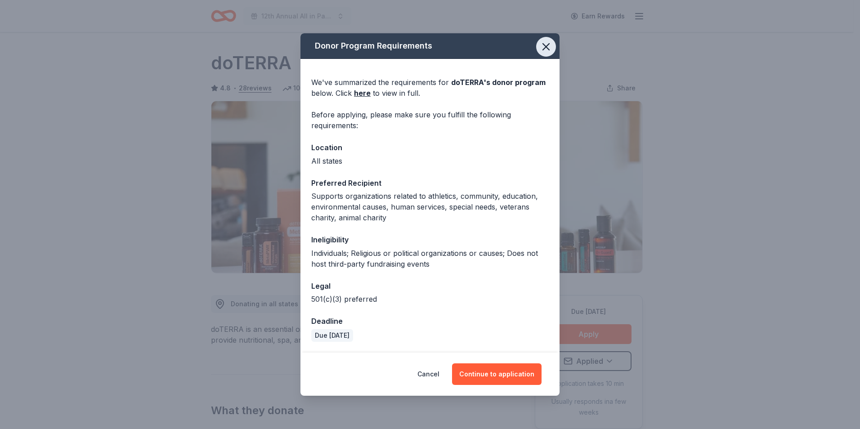
click at [549, 47] on icon "button" at bounding box center [546, 47] width 13 height 13
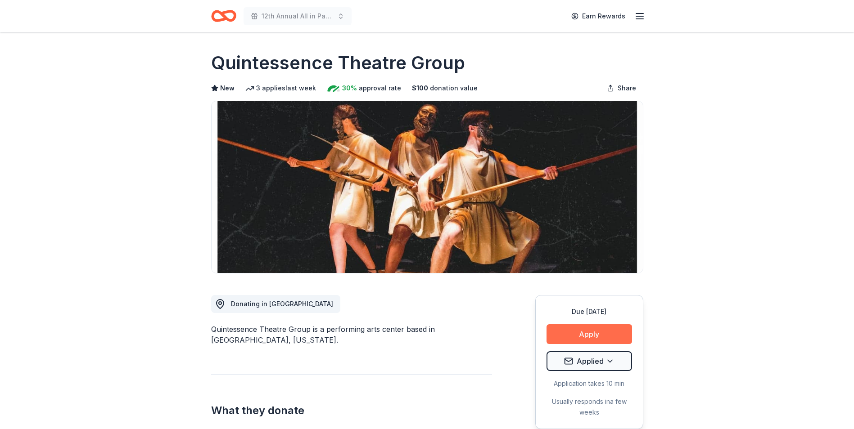
click at [590, 332] on button "Apply" at bounding box center [589, 334] width 86 height 20
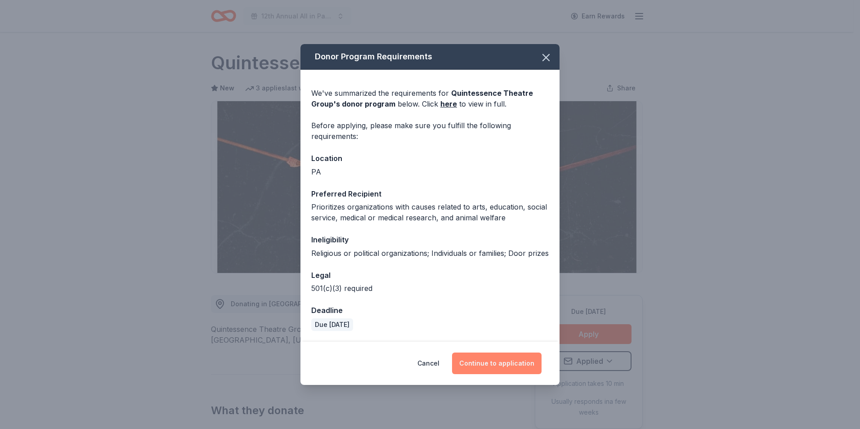
click at [498, 368] on button "Continue to application" at bounding box center [497, 364] width 90 height 22
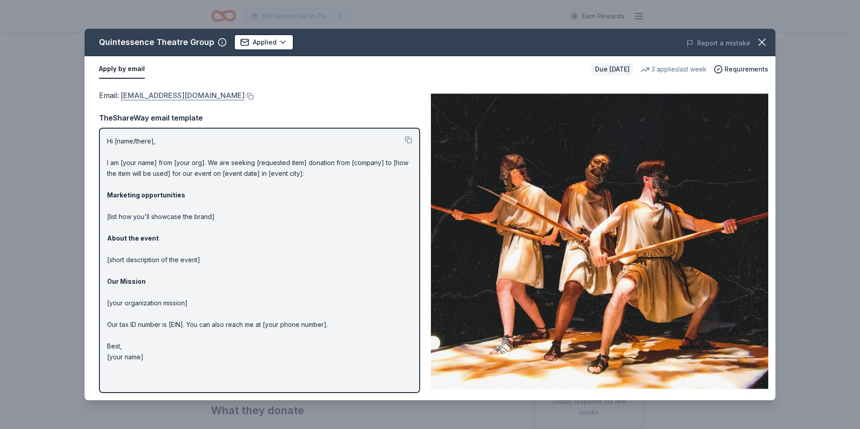
click at [175, 94] on link "[EMAIL_ADDRESS][DOMAIN_NAME]" at bounding box center [183, 96] width 124 height 12
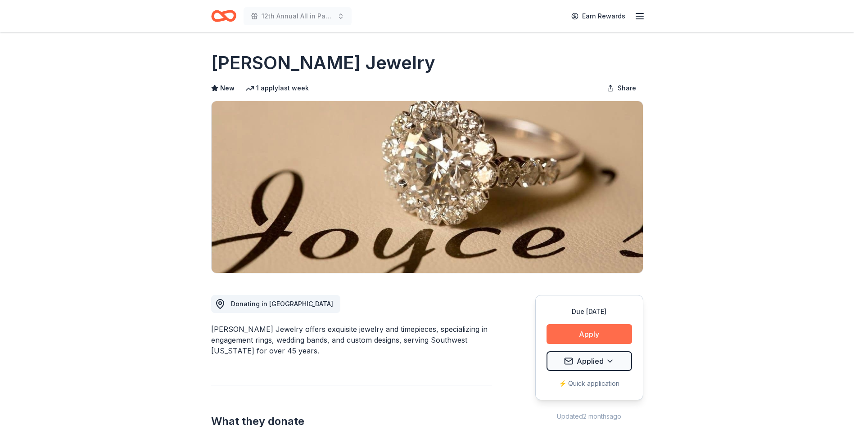
click at [590, 335] on button "Apply" at bounding box center [589, 334] width 86 height 20
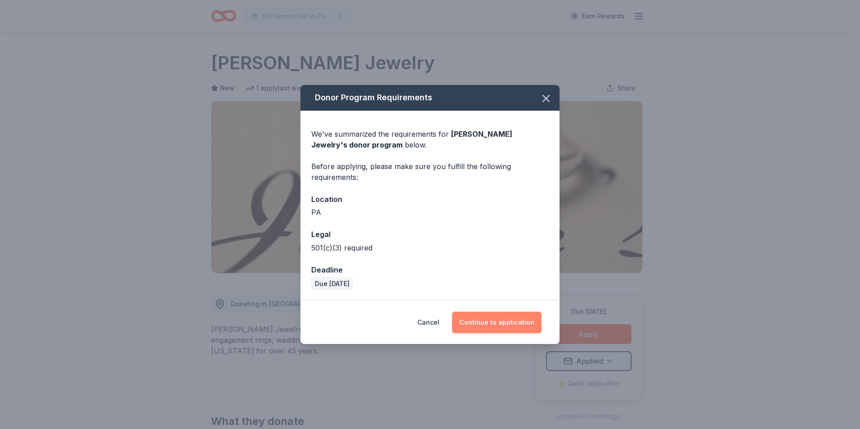
click at [502, 322] on button "Continue to application" at bounding box center [497, 323] width 90 height 22
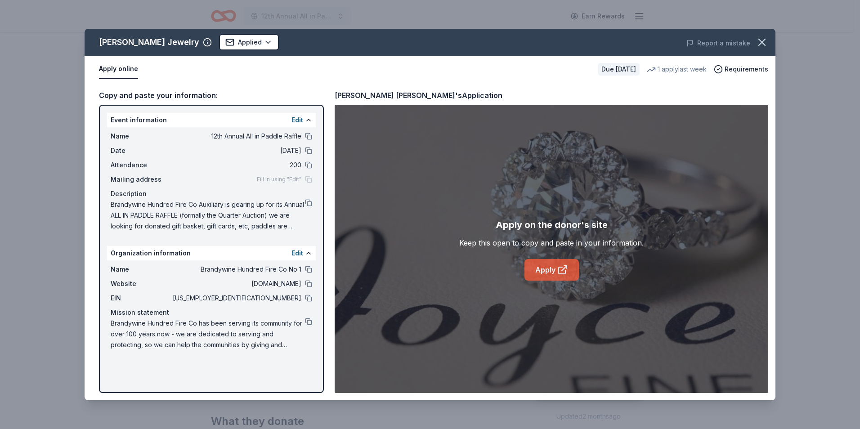
click at [542, 270] on link "Apply" at bounding box center [552, 270] width 54 height 22
click at [540, 274] on link "Apply" at bounding box center [552, 270] width 54 height 22
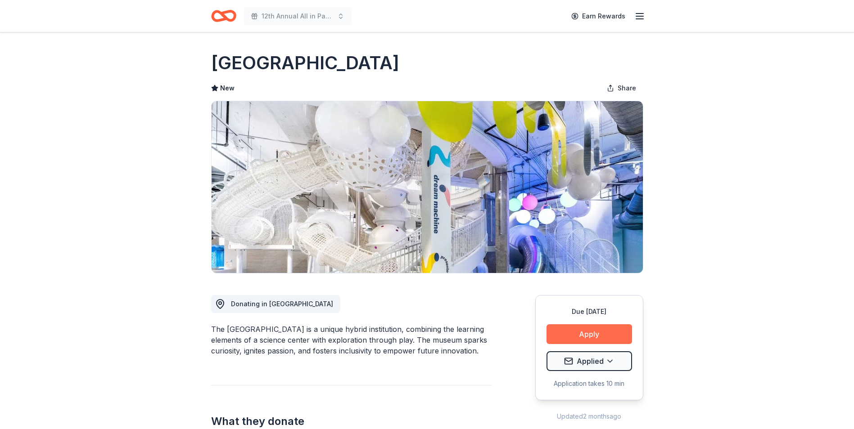
click at [588, 332] on button "Apply" at bounding box center [589, 334] width 86 height 20
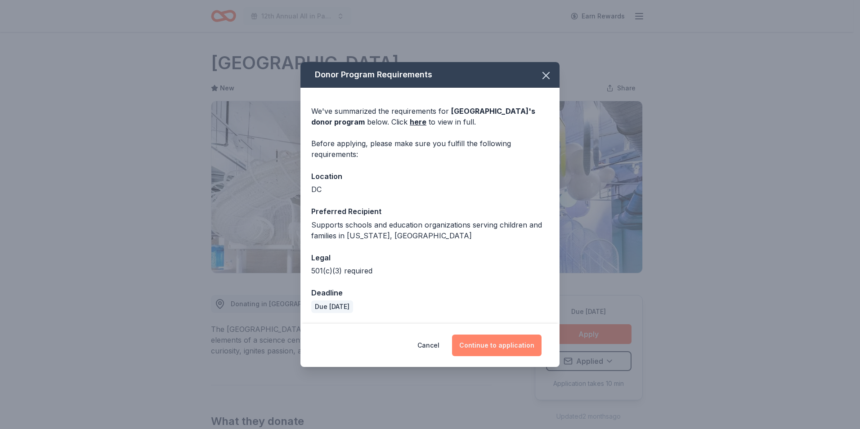
click at [493, 347] on button "Continue to application" at bounding box center [497, 346] width 90 height 22
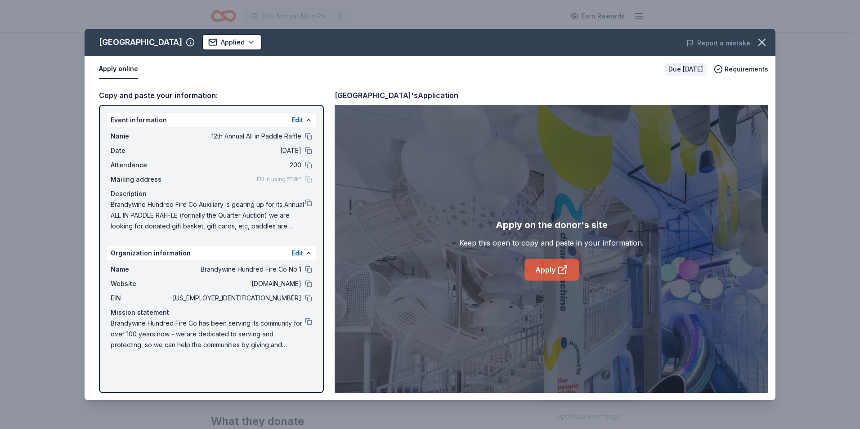
click at [543, 270] on link "Apply" at bounding box center [552, 270] width 54 height 22
